Goal: Information Seeking & Learning: Learn about a topic

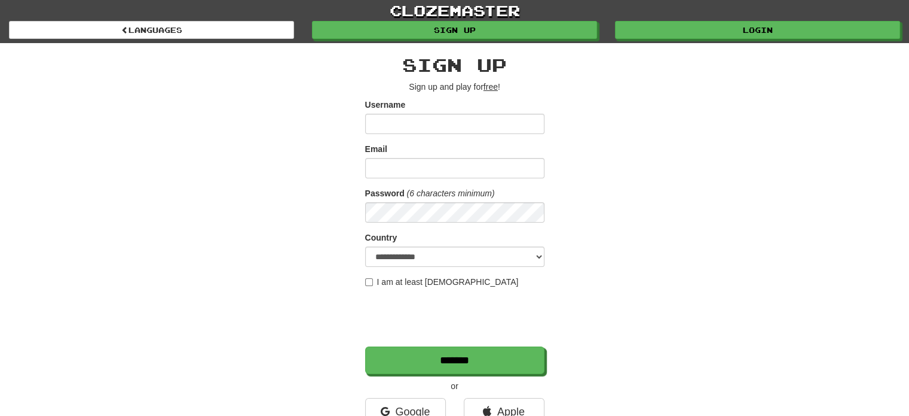
scroll to position [59, 0]
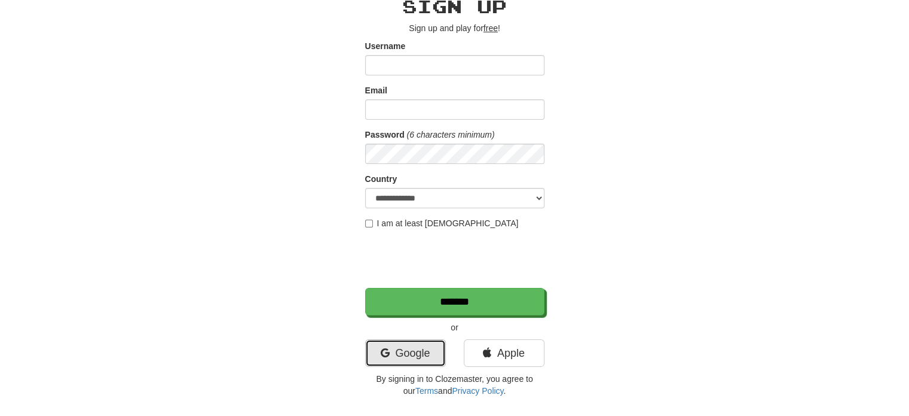
click at [410, 350] on link "Google" at bounding box center [405, 353] width 81 height 28
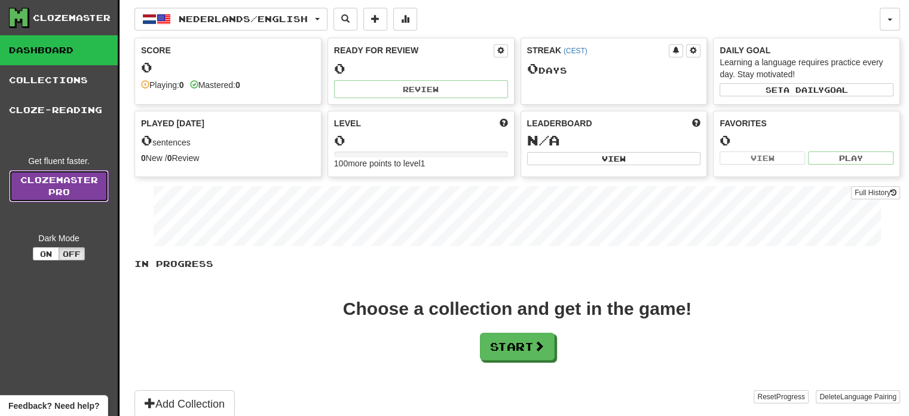
click at [68, 188] on link "Clozemaster Pro" at bounding box center [59, 186] width 100 height 32
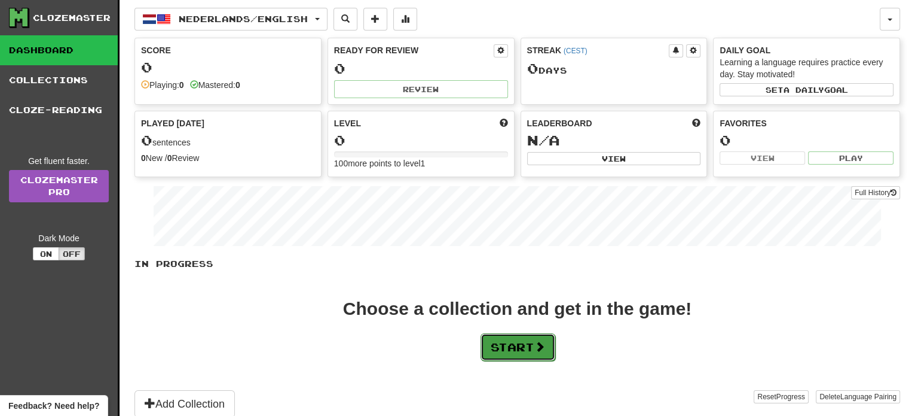
click at [517, 352] on button "Start" at bounding box center [518, 347] width 75 height 28
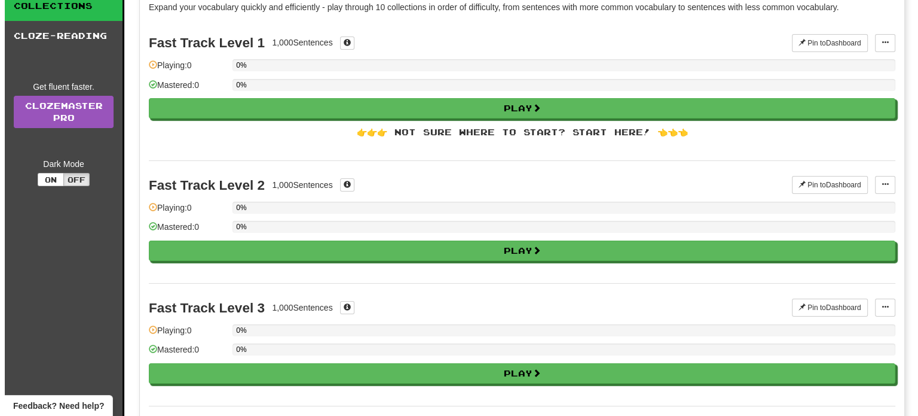
scroll to position [74, 0]
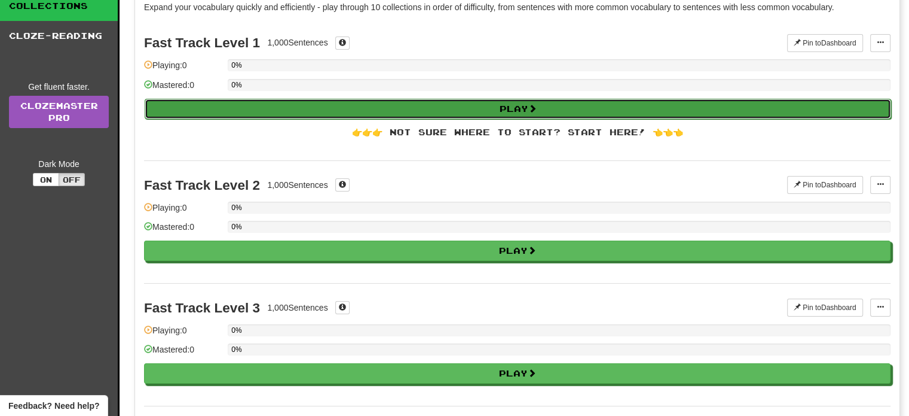
click at [541, 109] on button "Play" at bounding box center [518, 109] width 747 height 20
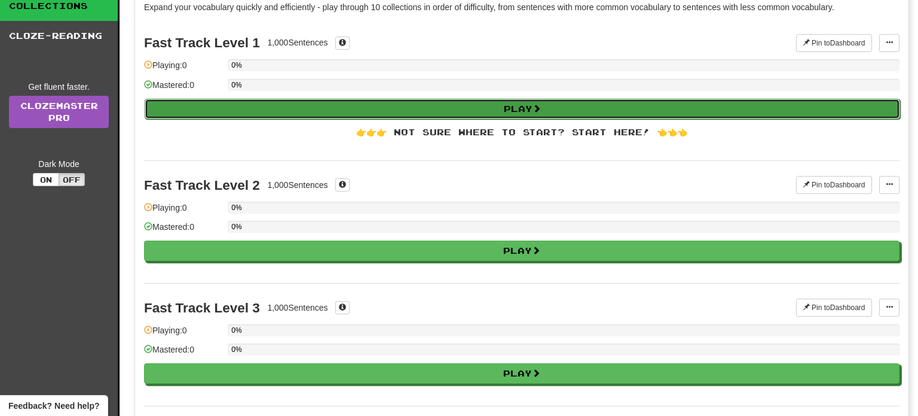
select select "**"
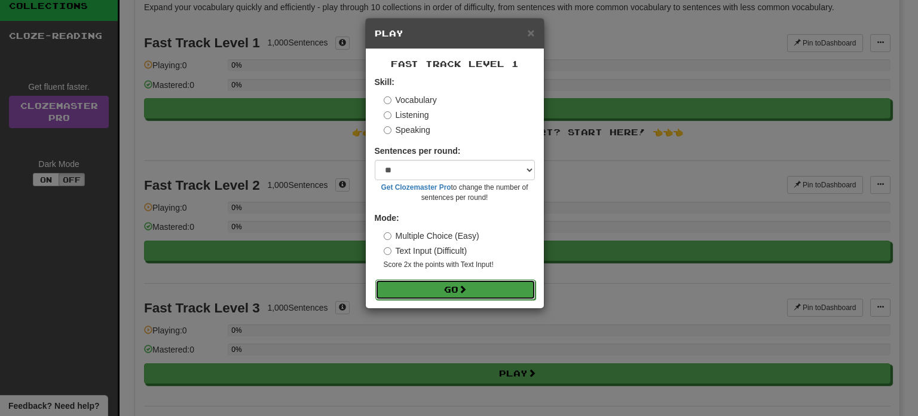
click at [407, 287] on button "Go" at bounding box center [456, 289] width 160 height 20
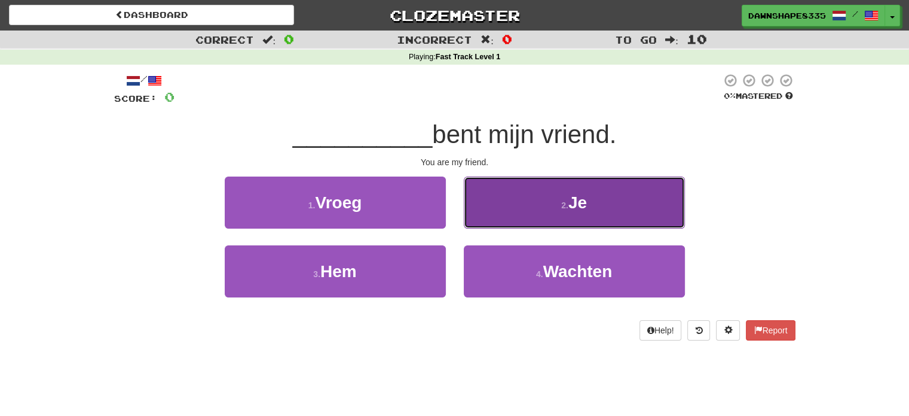
click at [569, 200] on small "2 ." at bounding box center [564, 205] width 7 height 10
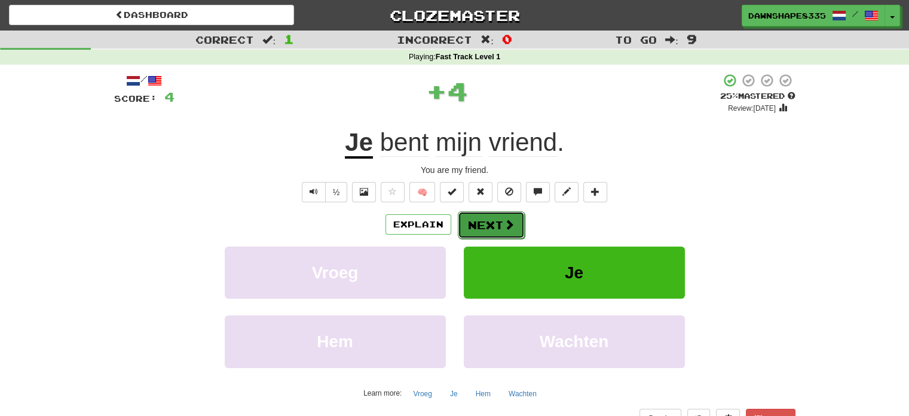
click at [491, 231] on button "Next" at bounding box center [491, 225] width 67 height 28
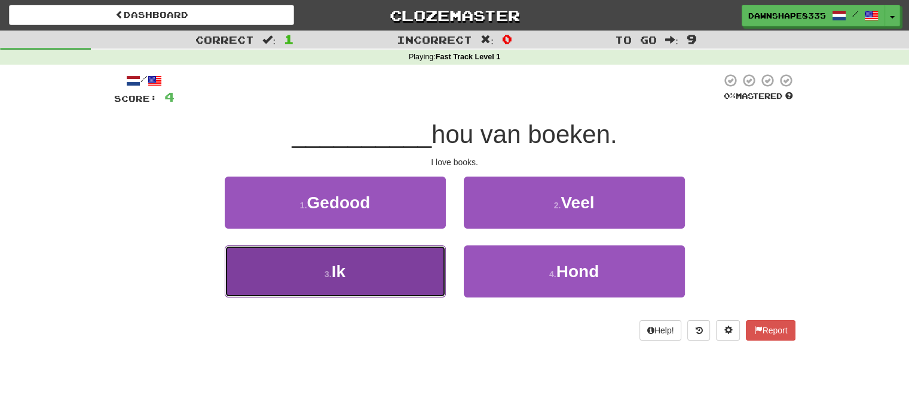
click at [371, 286] on button "3 . Ik" at bounding box center [335, 271] width 221 height 52
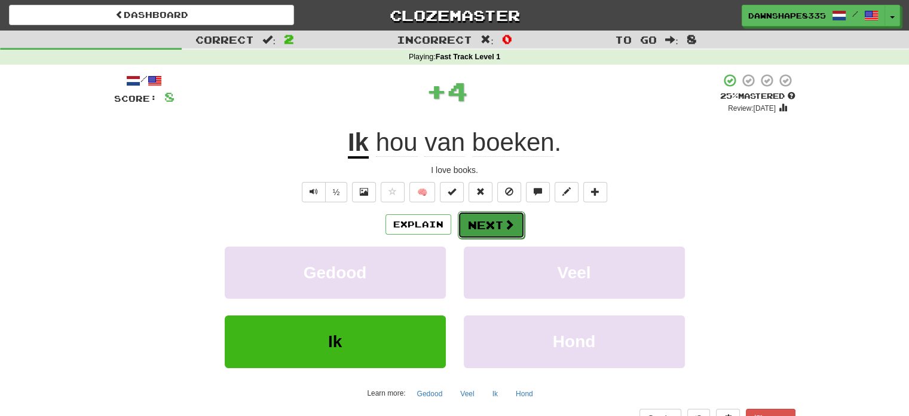
click at [504, 222] on span at bounding box center [509, 224] width 11 height 11
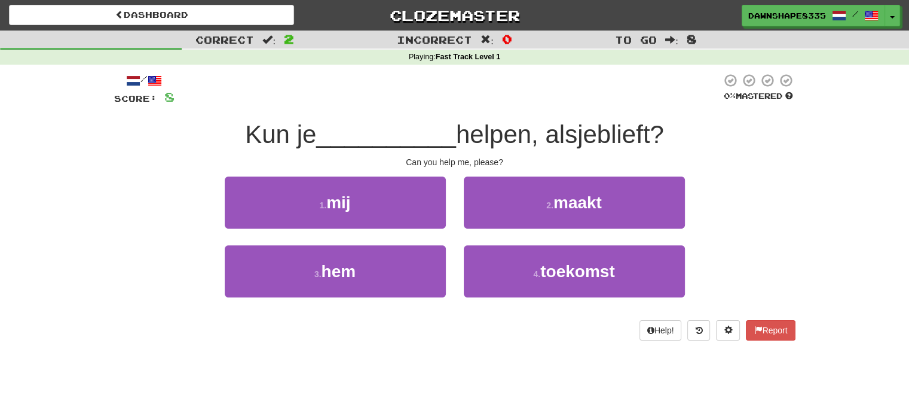
click at [392, 228] on div "1 . mij" at bounding box center [335, 210] width 239 height 69
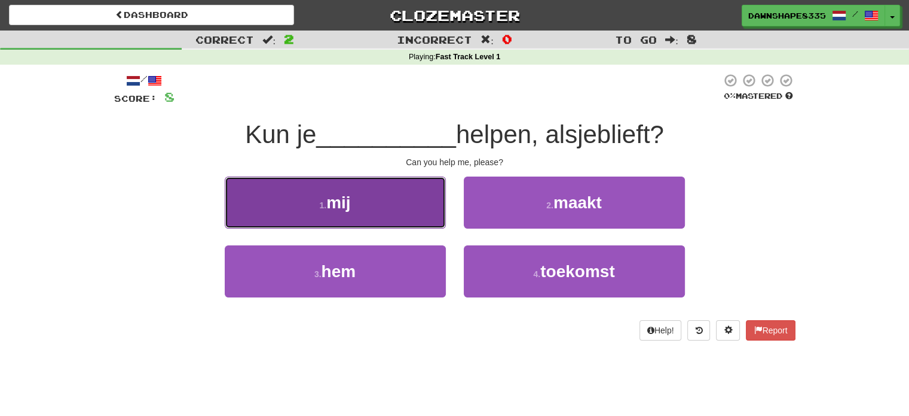
click at [393, 212] on button "1 . mij" at bounding box center [335, 202] width 221 height 52
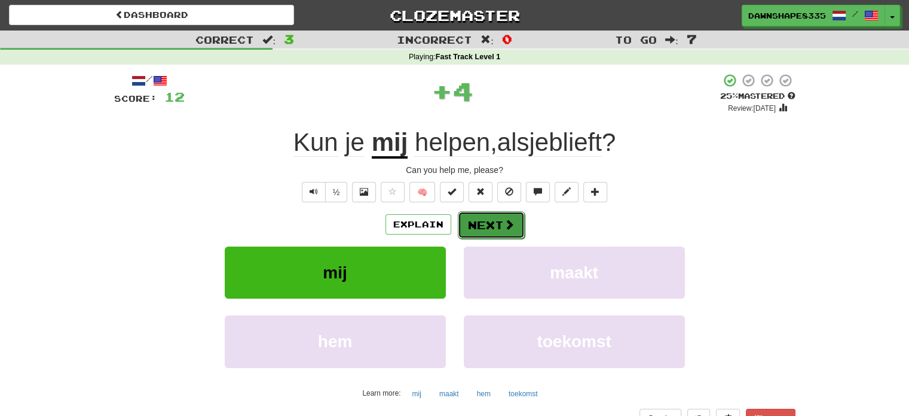
click at [506, 221] on span at bounding box center [509, 224] width 11 height 11
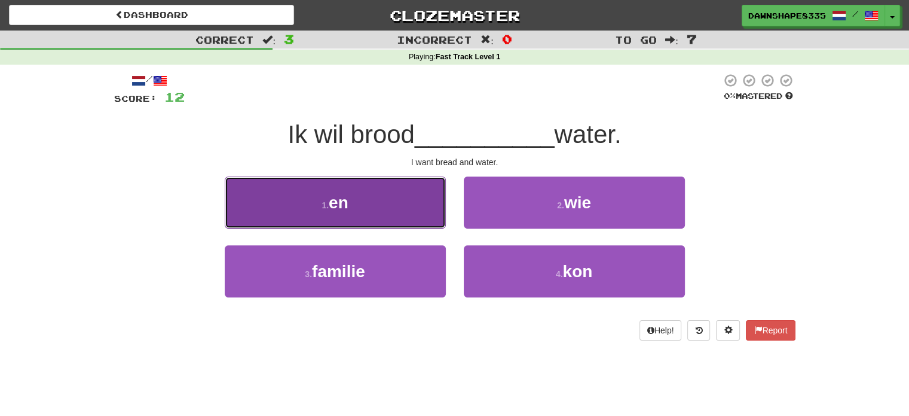
click at [390, 213] on button "1 . en" at bounding box center [335, 202] width 221 height 52
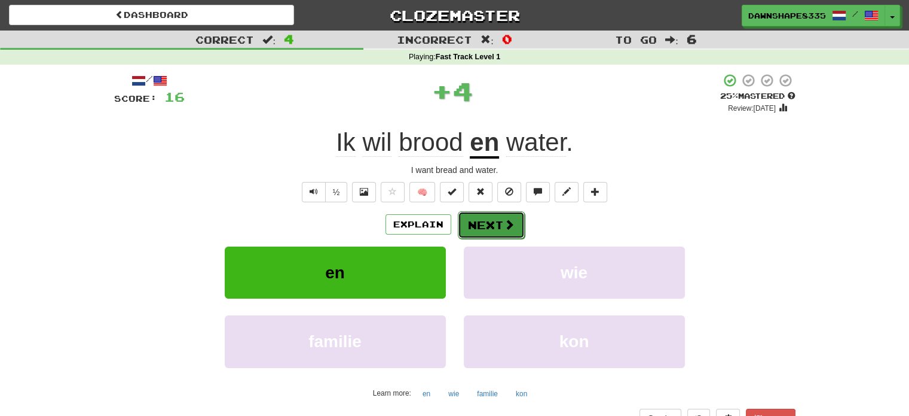
click at [490, 225] on button "Next" at bounding box center [491, 225] width 67 height 28
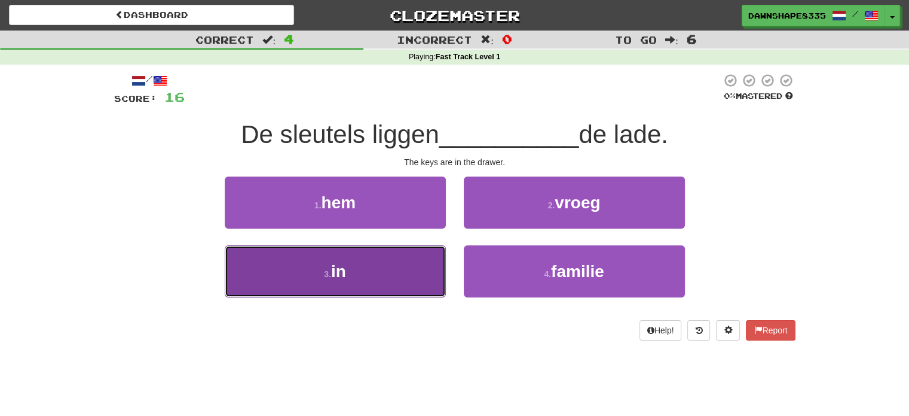
click at [386, 268] on button "3 . in" at bounding box center [335, 271] width 221 height 52
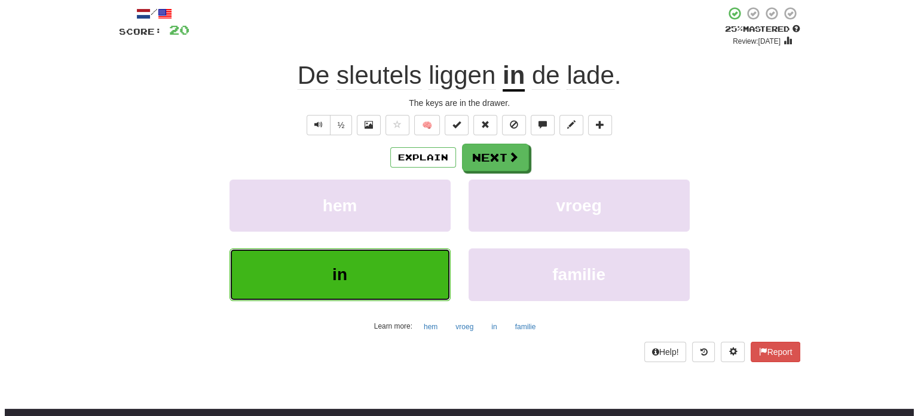
scroll to position [67, 0]
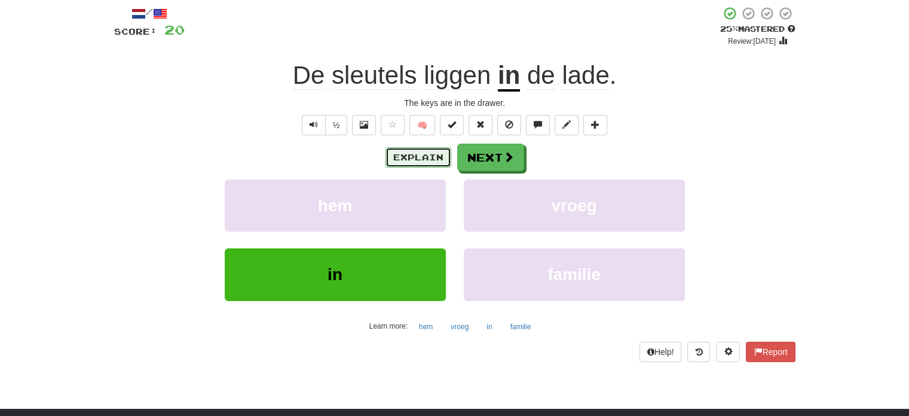
click at [432, 152] on button "Explain" at bounding box center [419, 157] width 66 height 20
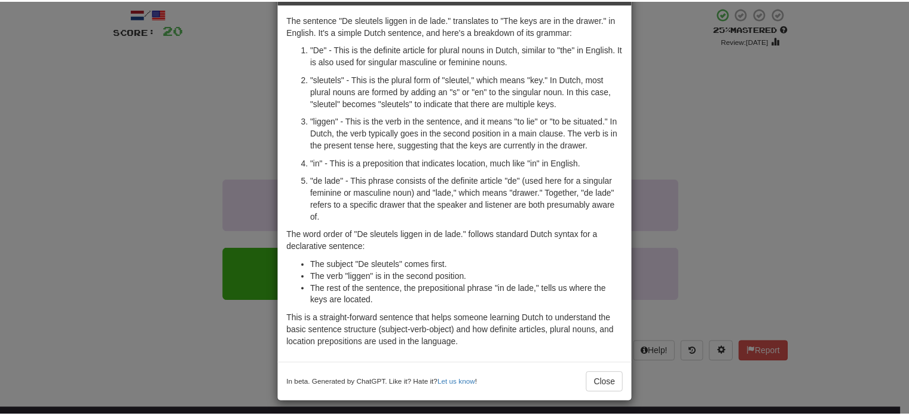
scroll to position [48, 0]
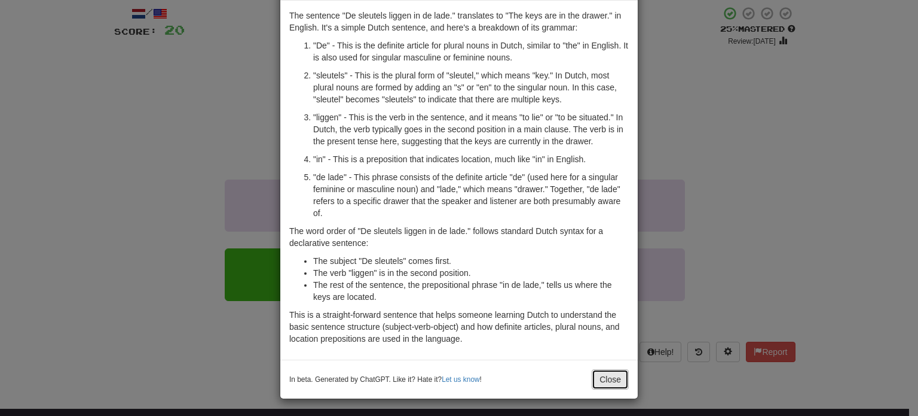
click at [593, 374] on button "Close" at bounding box center [610, 379] width 37 height 20
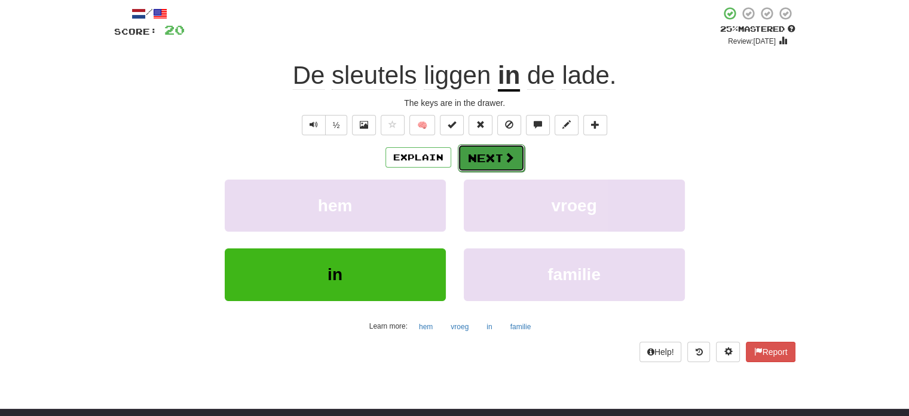
click at [496, 160] on button "Next" at bounding box center [491, 158] width 67 height 28
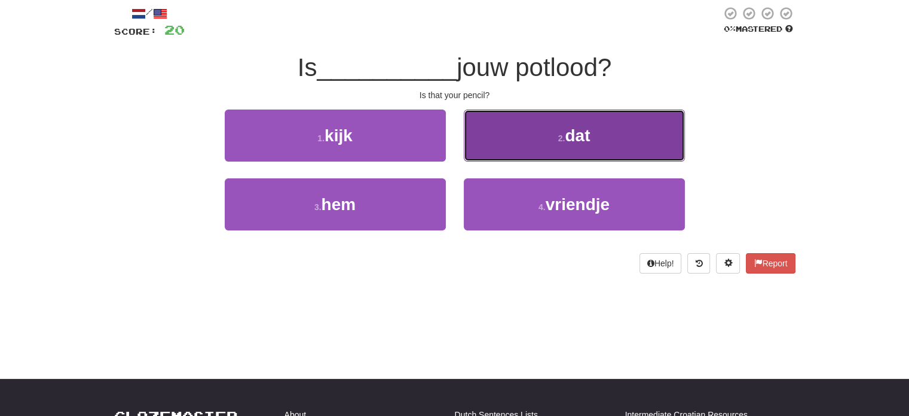
click at [517, 148] on button "2 . dat" at bounding box center [574, 135] width 221 height 52
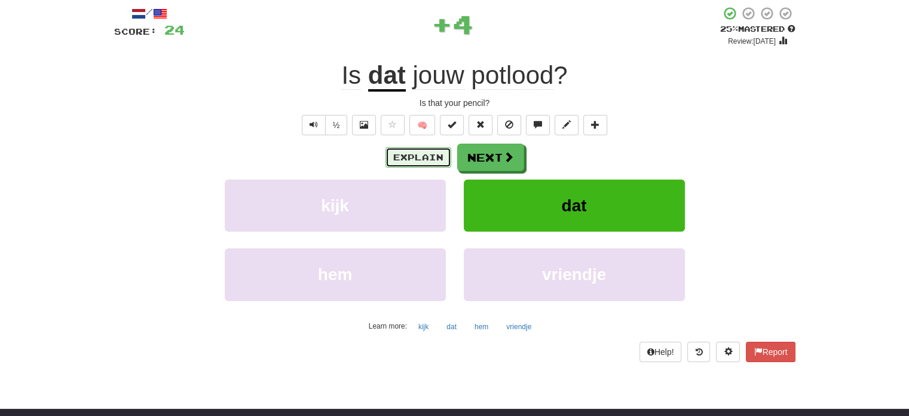
click at [420, 160] on button "Explain" at bounding box center [419, 157] width 66 height 20
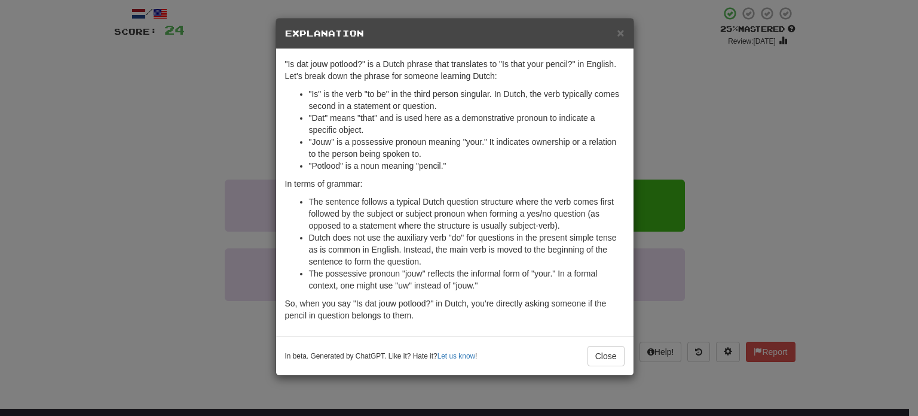
click at [668, 138] on div "× Explanation "Is dat jouw potlood?" is a Dutch phrase that translates to "Is t…" at bounding box center [459, 208] width 918 height 416
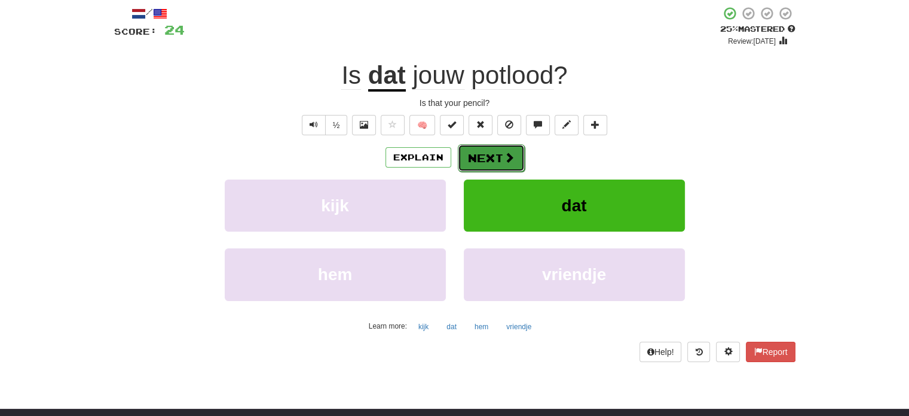
click at [504, 154] on span at bounding box center [509, 157] width 11 height 11
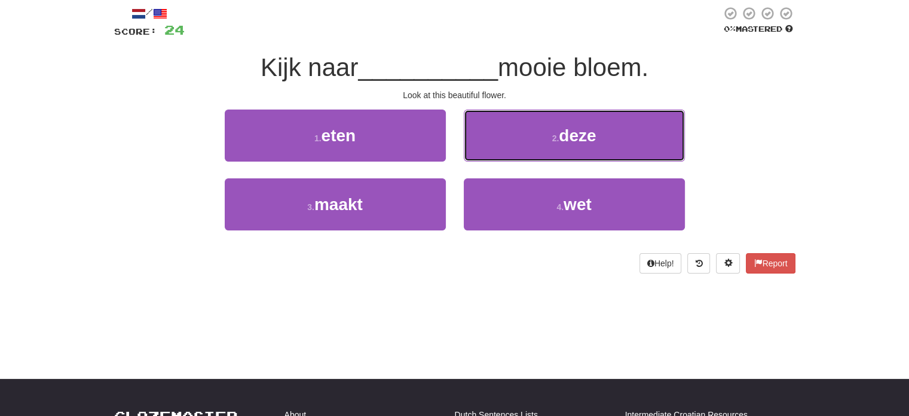
click at [502, 154] on button "2 . deze" at bounding box center [574, 135] width 221 height 52
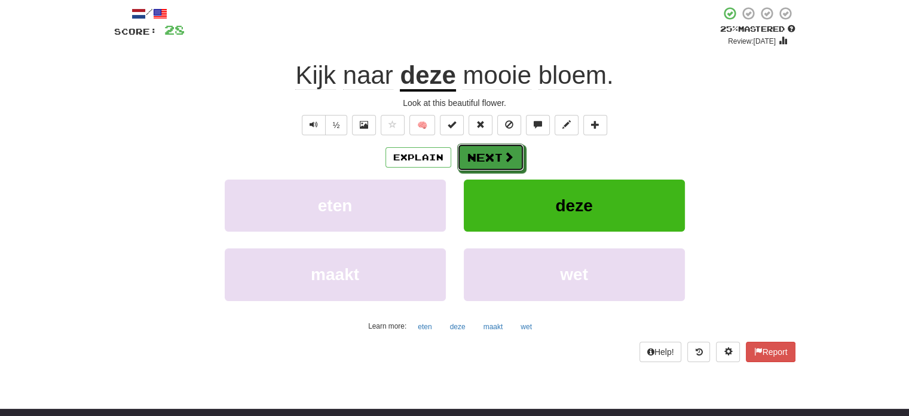
click at [503, 154] on span at bounding box center [508, 156] width 11 height 11
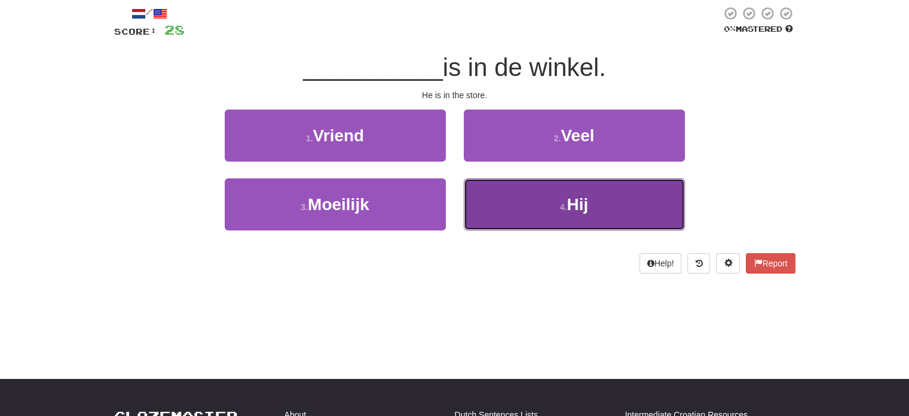
click at [508, 207] on button "4 . Hij" at bounding box center [574, 204] width 221 height 52
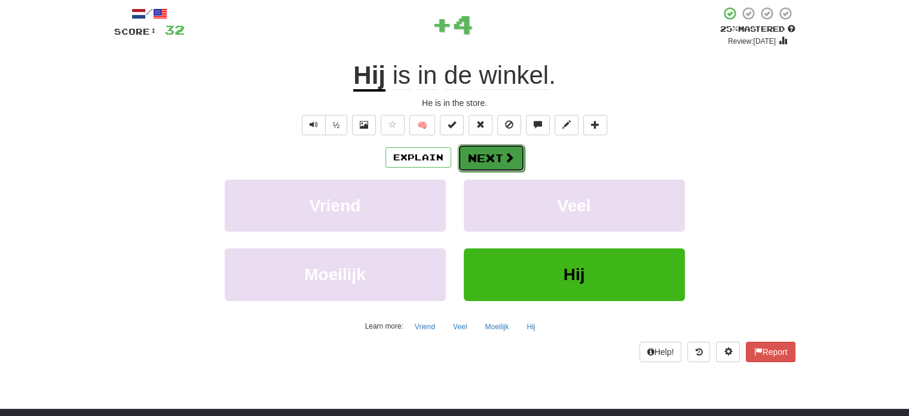
click at [487, 154] on button "Next" at bounding box center [491, 158] width 67 height 28
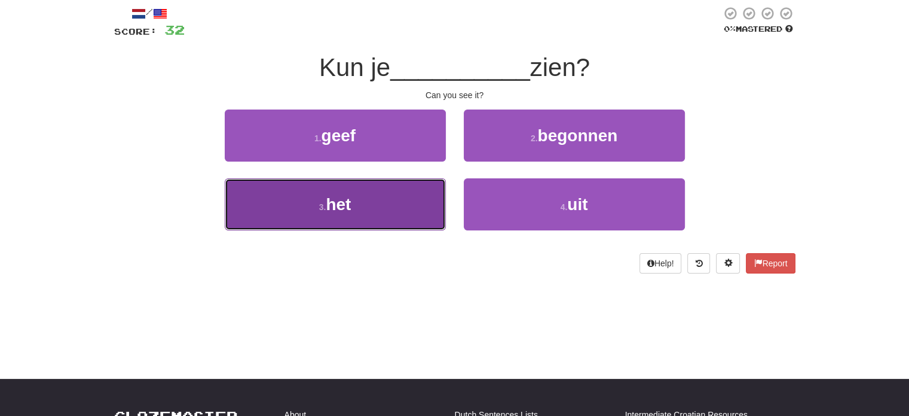
click at [405, 209] on button "3 . het" at bounding box center [335, 204] width 221 height 52
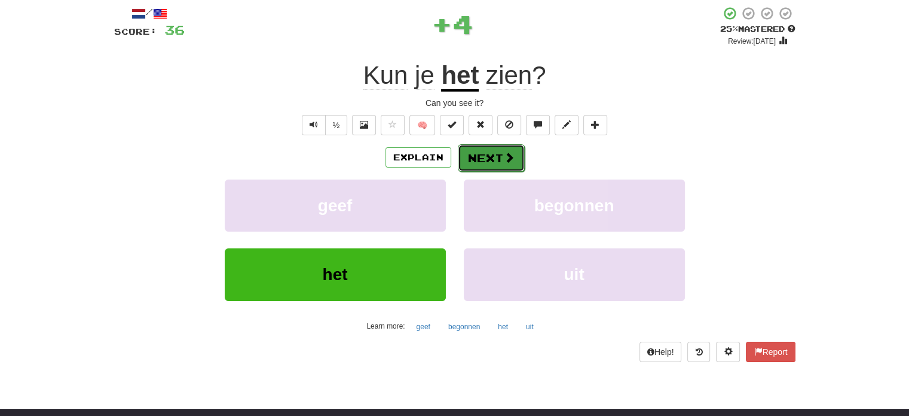
click at [485, 155] on button "Next" at bounding box center [491, 158] width 67 height 28
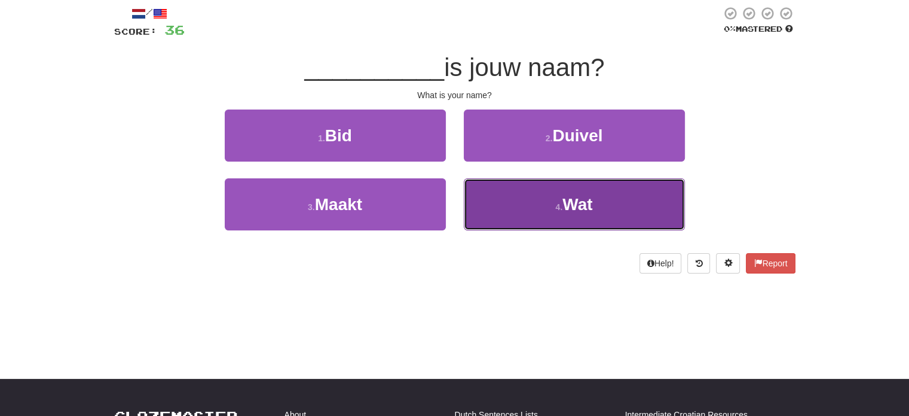
click at [499, 211] on button "4 . Wat" at bounding box center [574, 204] width 221 height 52
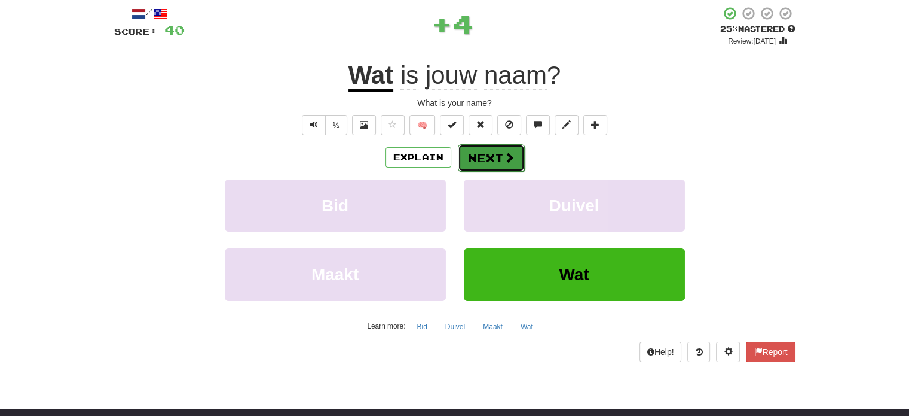
click at [498, 152] on button "Next" at bounding box center [491, 158] width 67 height 28
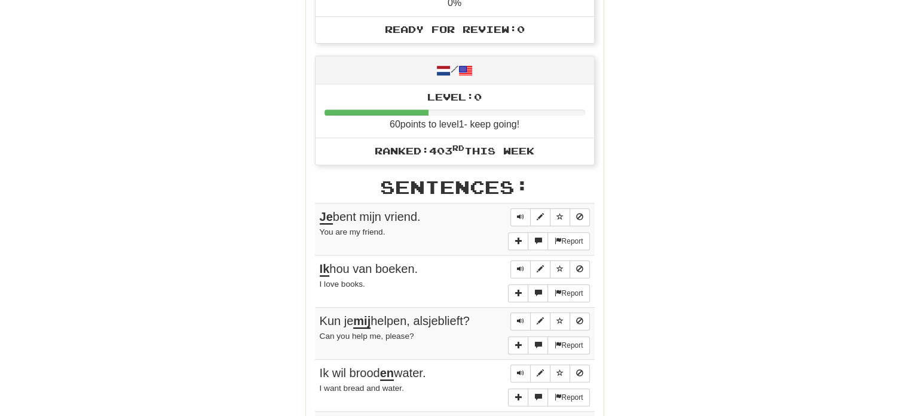
scroll to position [0, 0]
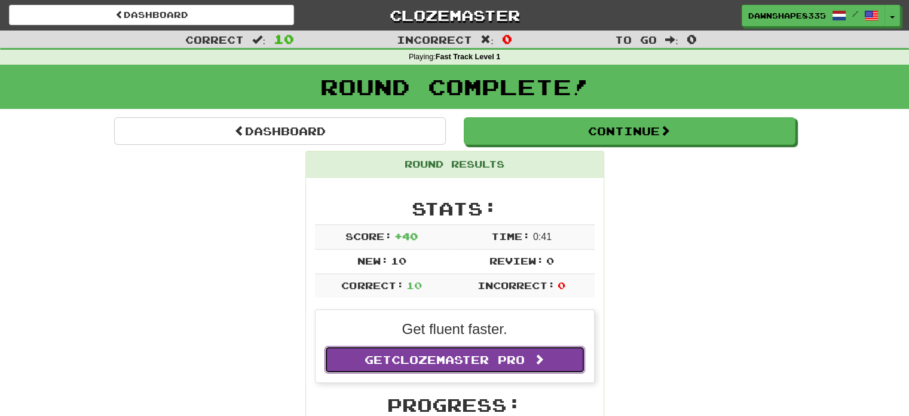
click at [525, 357] on span "Clozemaster Pro" at bounding box center [458, 359] width 133 height 13
